Goal: Information Seeking & Learning: Learn about a topic

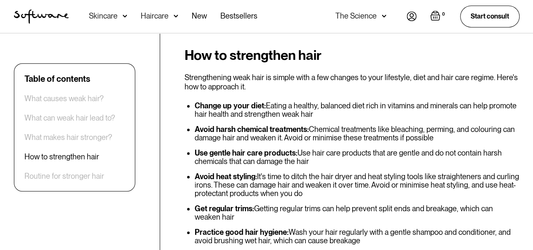
click at [314, 149] on li "Use gentle hair care products: Use hair care products that are gentle and do no…" at bounding box center [357, 157] width 325 height 17
drag, startPoint x: 311, startPoint y: 134, endPoint x: 196, endPoint y: 126, distance: 115.3
click at [196, 149] on li "Use gentle hair care products: Use hair care products that are gentle and do no…" at bounding box center [357, 157] width 325 height 17
copy li "Use gentle hair care products: Use hair care products that are gentle and do no…"
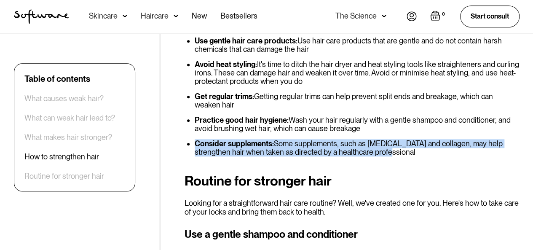
drag, startPoint x: 352, startPoint y: 124, endPoint x: 196, endPoint y: 115, distance: 156.9
click at [196, 139] on li "Consider supplements: Some supplements, such as [MEDICAL_DATA] and collagen, ma…" at bounding box center [357, 147] width 325 height 17
copy li "Consider supplements: Some supplements, such as [MEDICAL_DATA] and collagen, ma…"
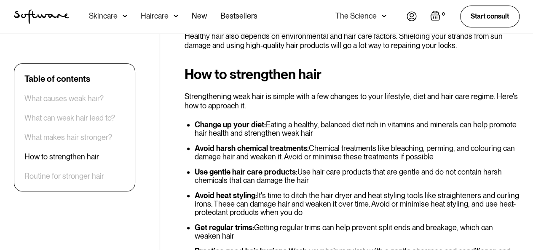
scroll to position [1861, 0]
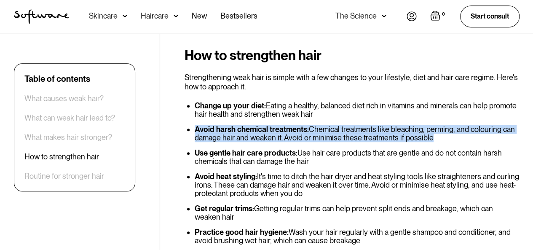
drag, startPoint x: 194, startPoint y: 101, endPoint x: 431, endPoint y: 111, distance: 236.9
click at [431, 125] on li "Avoid harsh chemical treatments: Chemical treatments like bleaching, perming, a…" at bounding box center [357, 133] width 325 height 17
drag, startPoint x: 404, startPoint y: 107, endPoint x: 379, endPoint y: 111, distance: 25.5
click at [381, 125] on li "Avoid harsh chemical treatments: Chemical treatments like bleaching, perming, a…" at bounding box center [357, 133] width 325 height 17
copy li "Avoid harsh chemical treatments: Chemical treatments like bleaching, perming, a…"
